Goal: Task Accomplishment & Management: Use online tool/utility

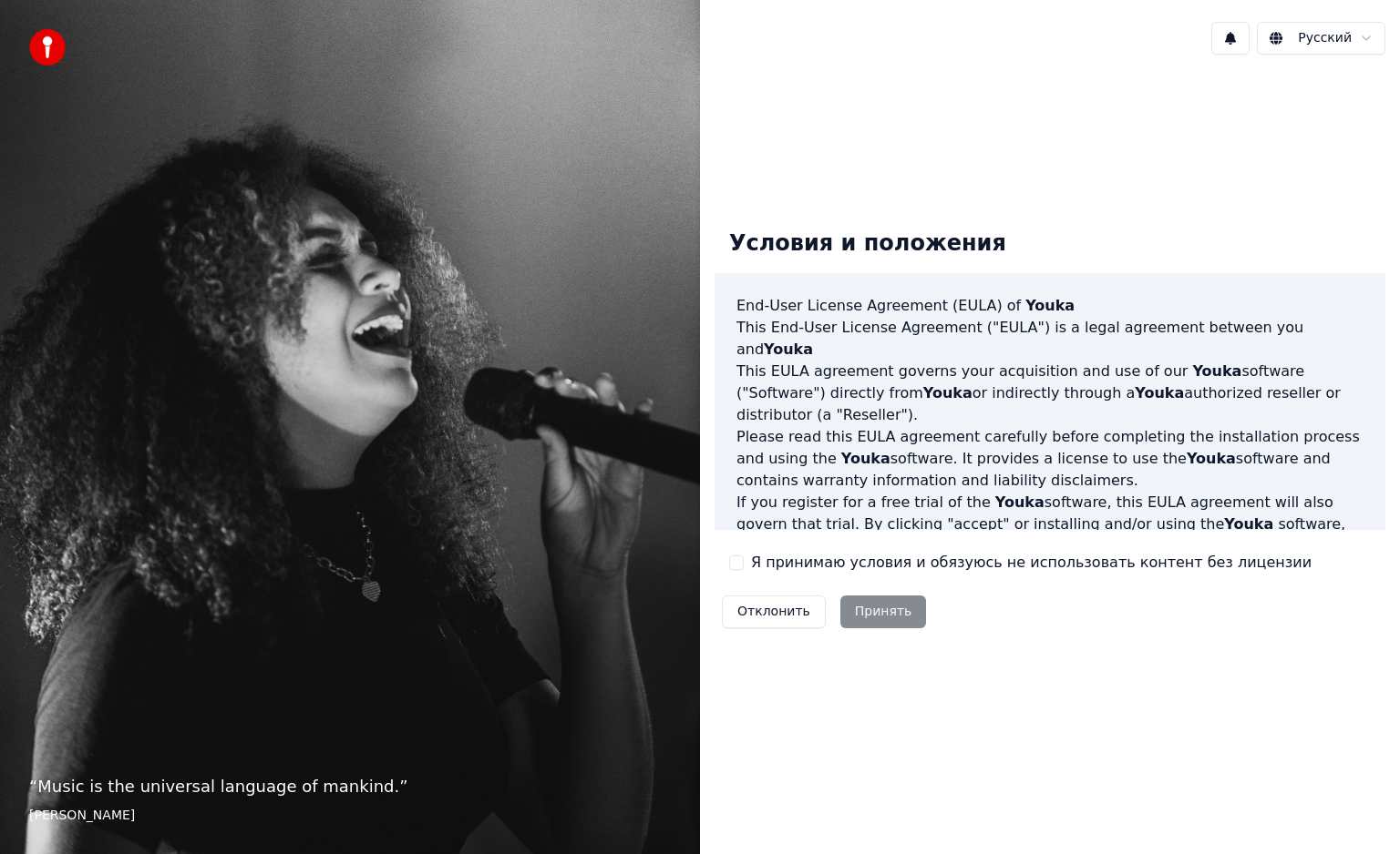
click at [816, 567] on label "Я принимаю условия и обязуюсь не использовать контент без лицензии" at bounding box center [1031, 563] width 560 height 22
click at [743, 567] on button "Я принимаю условия и обязуюсь не использовать контент без лицензии" at bounding box center [736, 563] width 15 height 15
click at [851, 614] on button "Принять" at bounding box center [884, 611] width 87 height 32
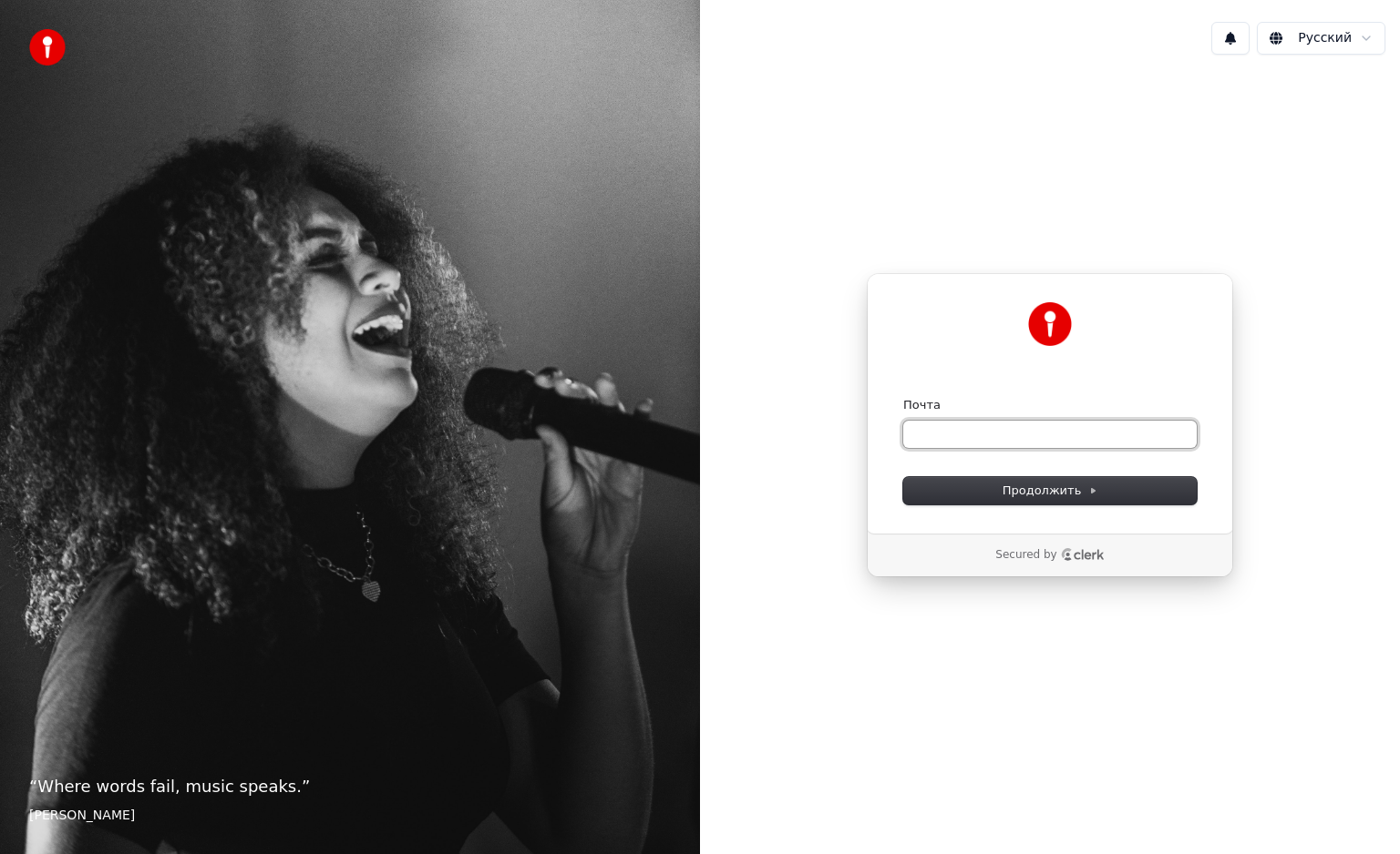
click at [960, 426] on input "Почта" at bounding box center [1050, 434] width 293 height 28
type input "*"
click at [992, 479] on button "Продолжить" at bounding box center [1050, 491] width 293 height 28
type input "**********"
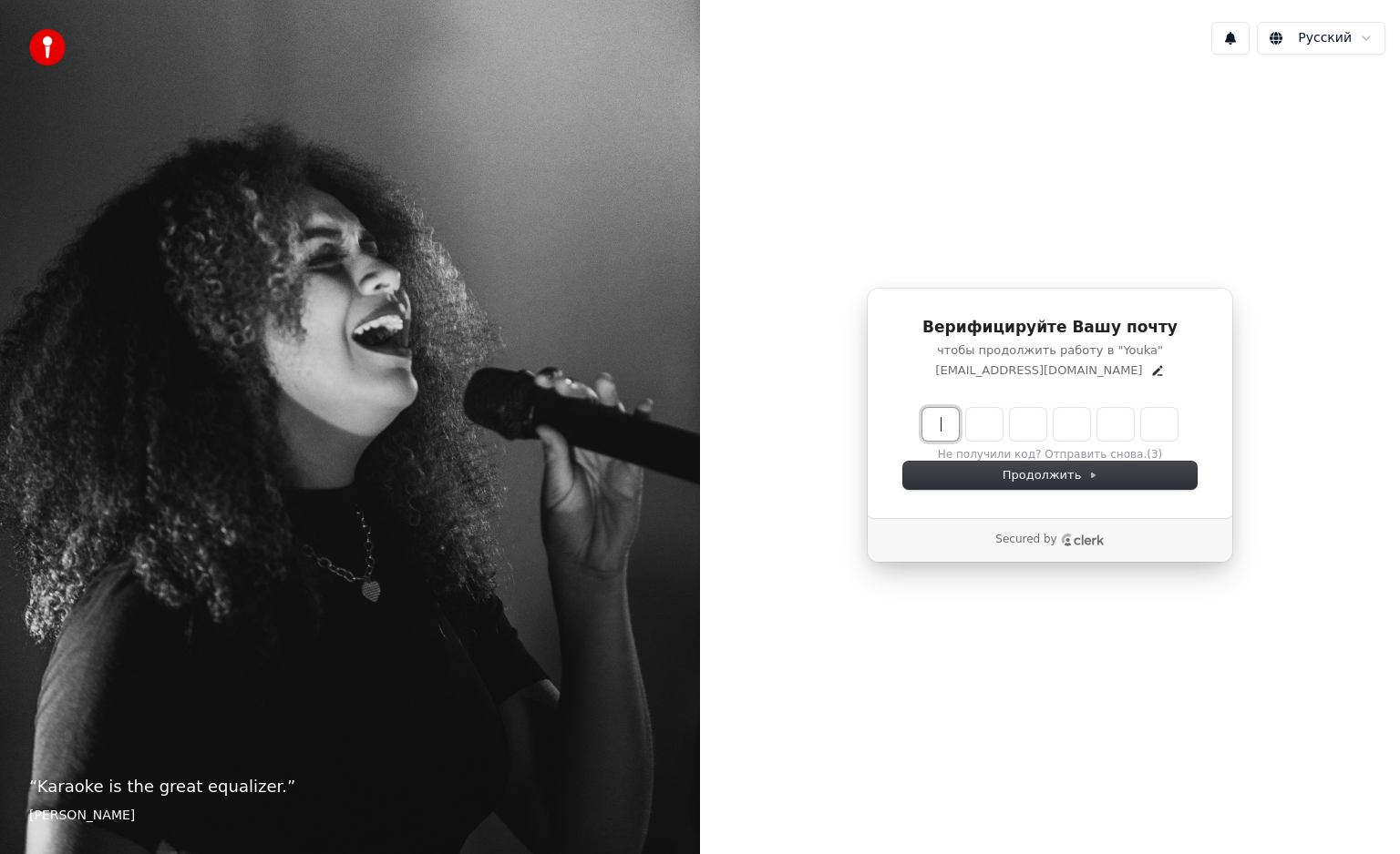
click at [949, 421] on input "Enter verification code" at bounding box center [1067, 423] width 291 height 32
paste input "******"
type input "******"
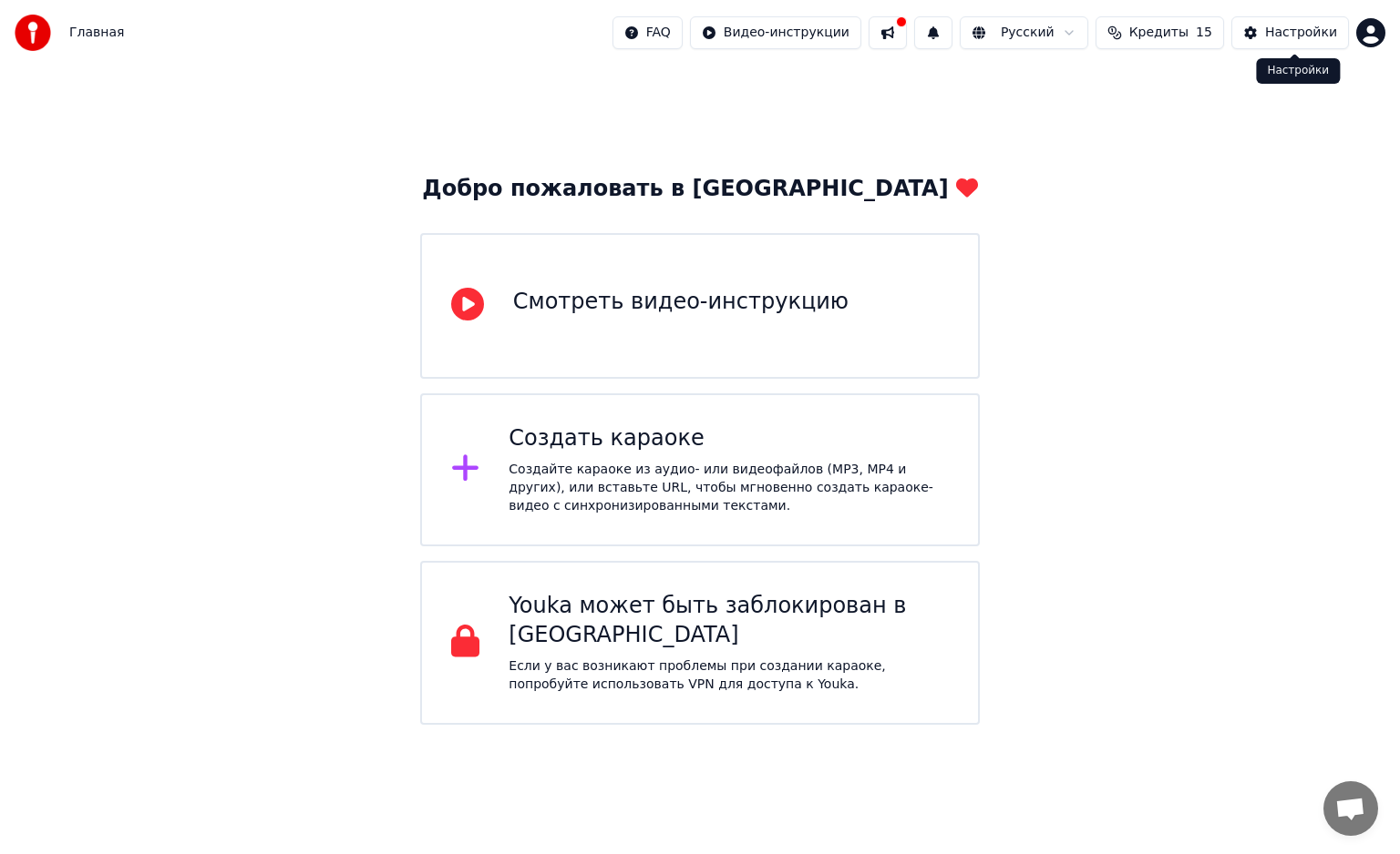
click at [1282, 25] on div "Настройки" at bounding box center [1301, 33] width 72 height 18
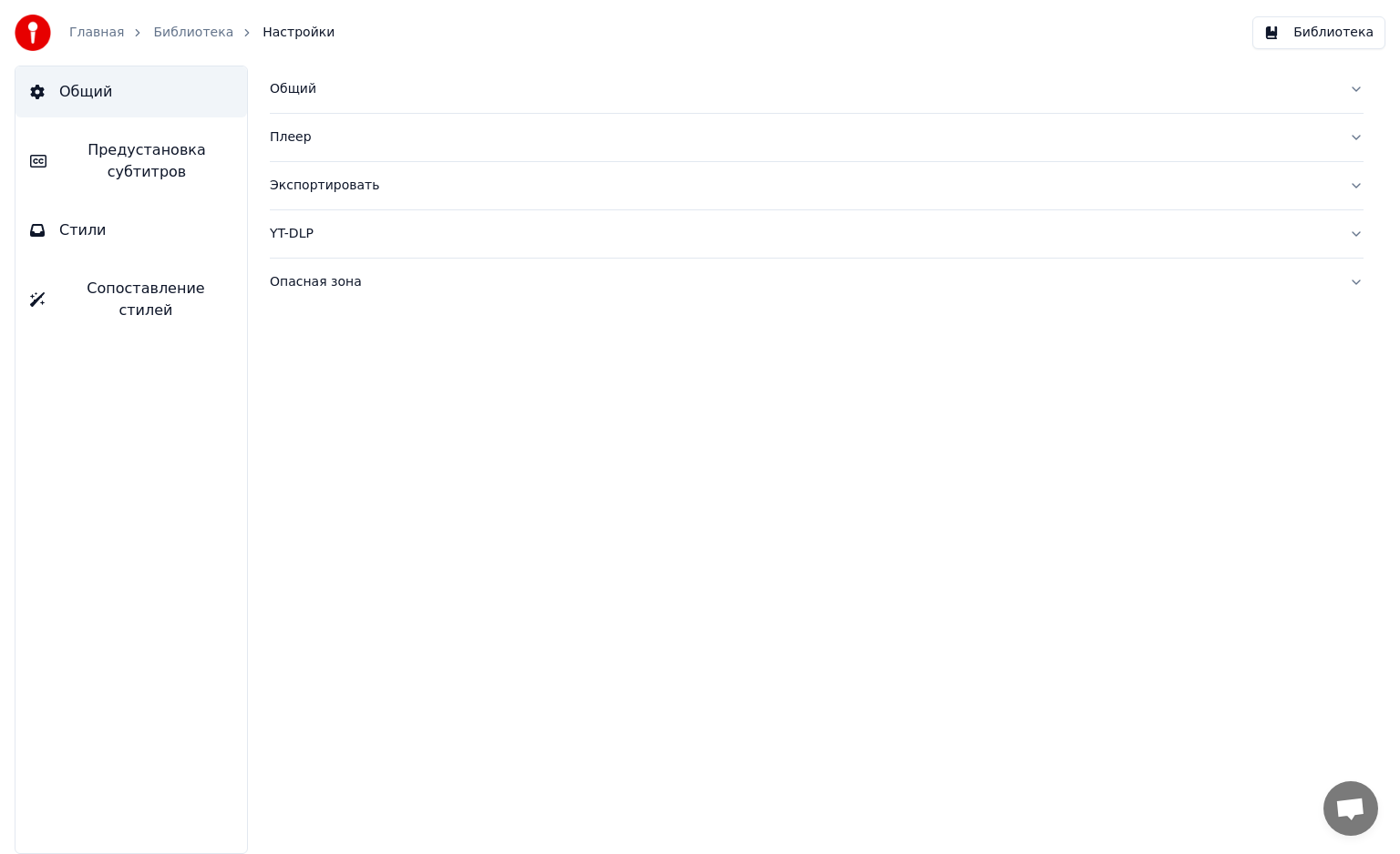
click at [92, 34] on link "Главная" at bounding box center [96, 33] width 55 height 18
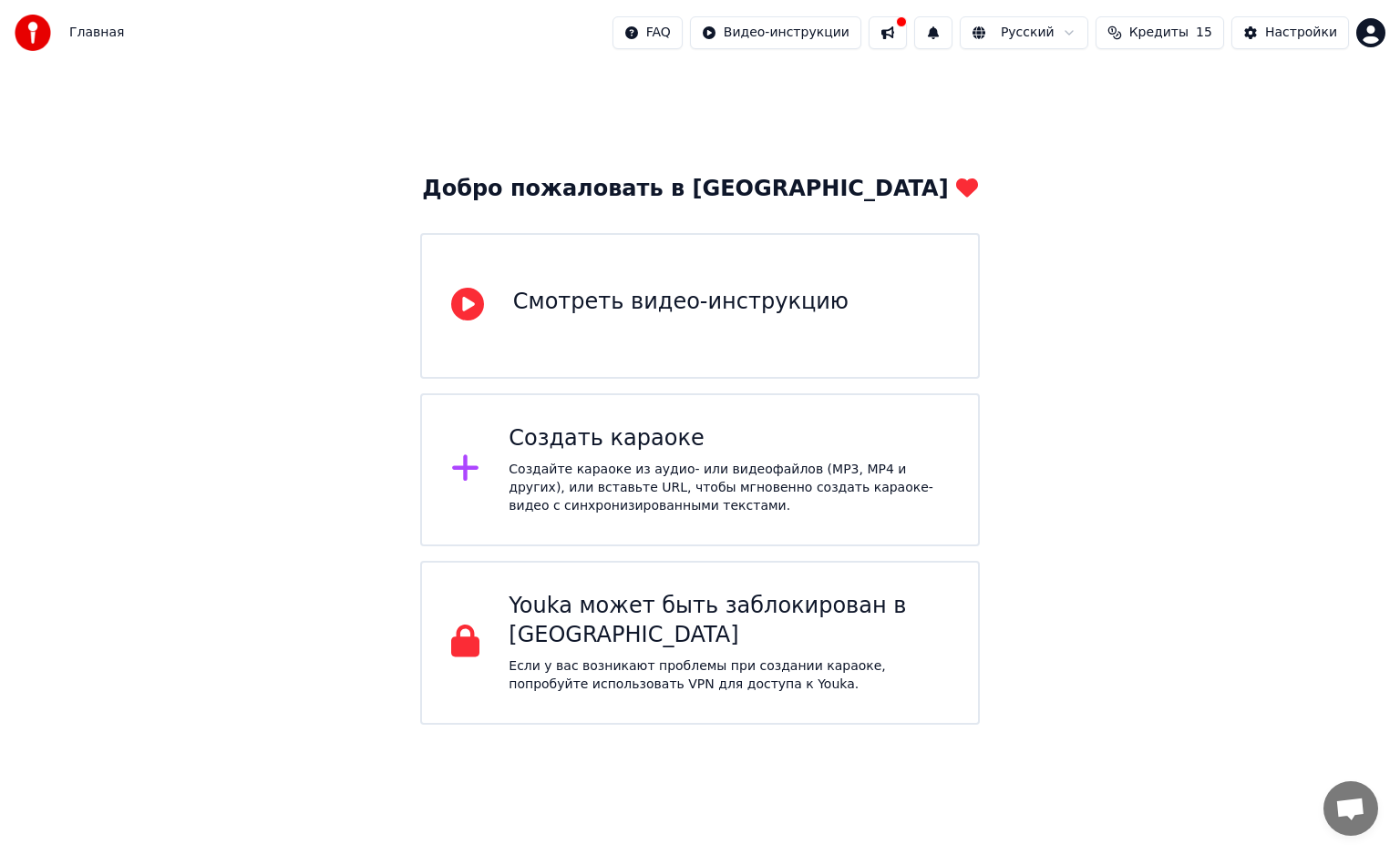
click at [606, 426] on div "Создать караоке" at bounding box center [729, 439] width 440 height 30
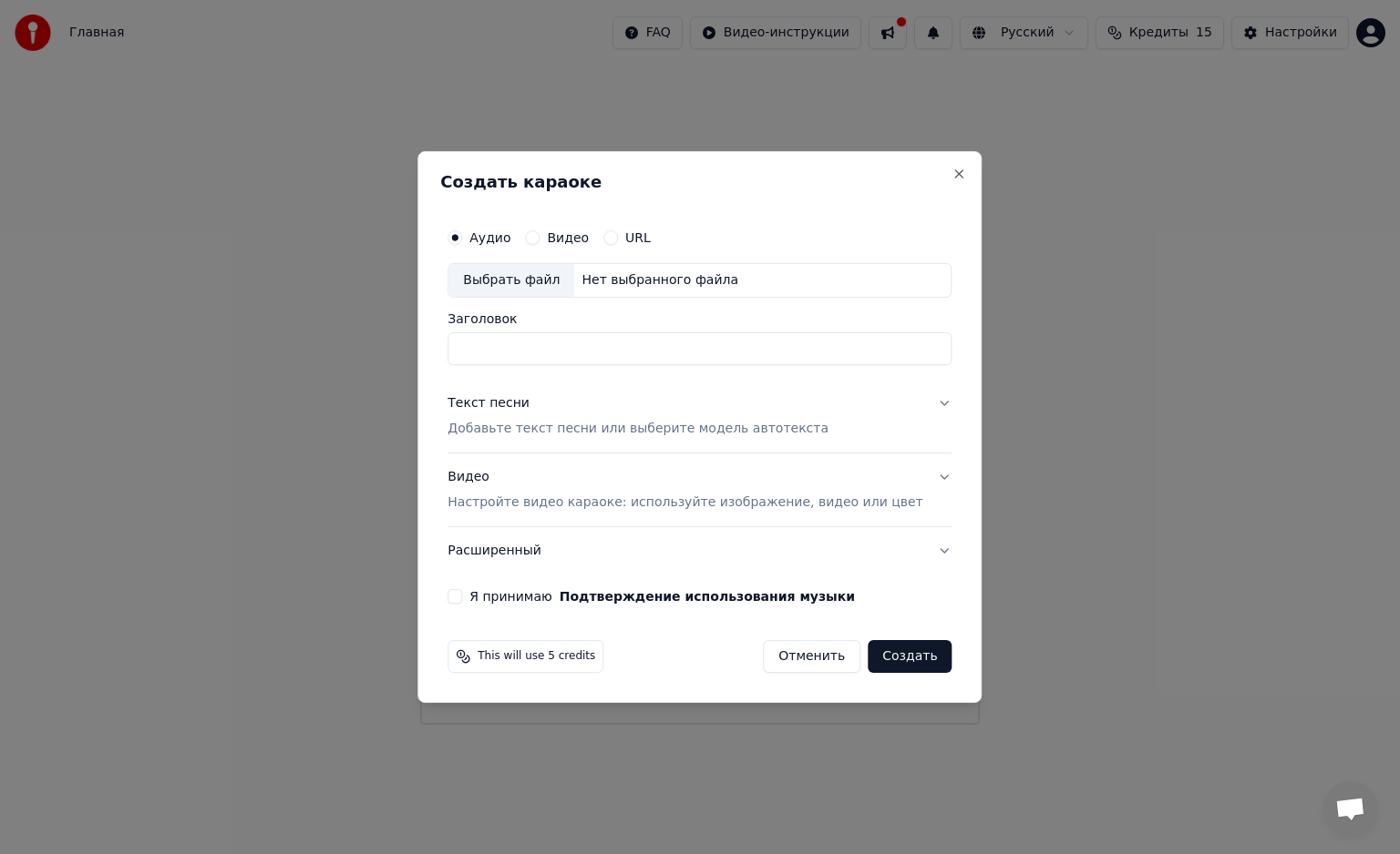
click at [929, 183] on h2 "Создать караоке" at bounding box center [699, 182] width 519 height 17
click at [952, 173] on button "Close" at bounding box center [960, 174] width 15 height 15
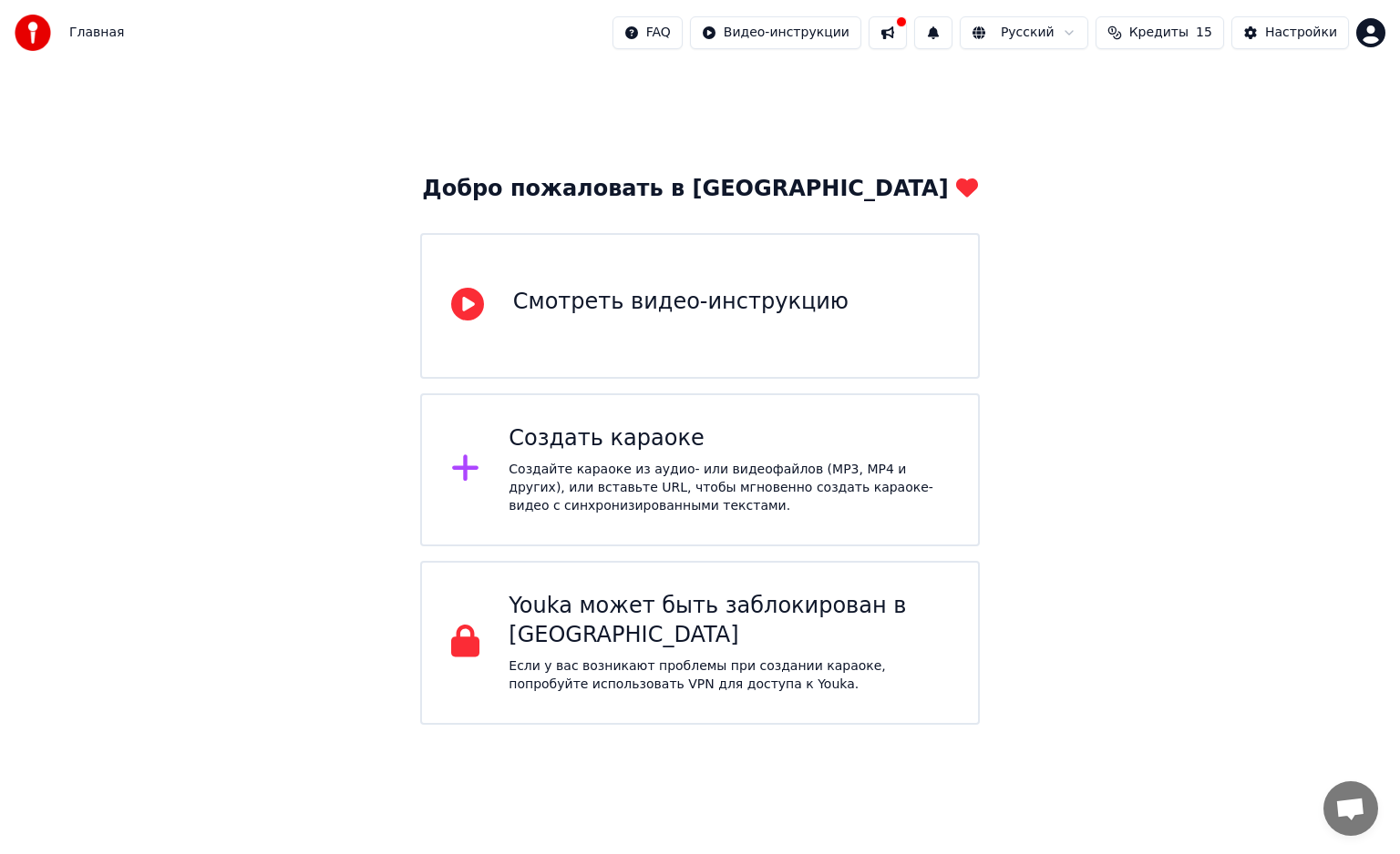
click at [907, 24] on button at bounding box center [887, 32] width 38 height 32
click at [1270, 238] on div "Добро пожаловать в Youka Смотреть видео-инструкцию Создать караоке Создайте кар…" at bounding box center [700, 395] width 1400 height 659
click at [1184, 34] on span "Кредиты" at bounding box center [1159, 33] width 59 height 18
click at [1143, 249] on div "Добро пожаловать в Youka Смотреть видео-инструкцию Создать караоке Создайте кар…" at bounding box center [700, 395] width 1400 height 659
